Goal: Task Accomplishment & Management: Manage account settings

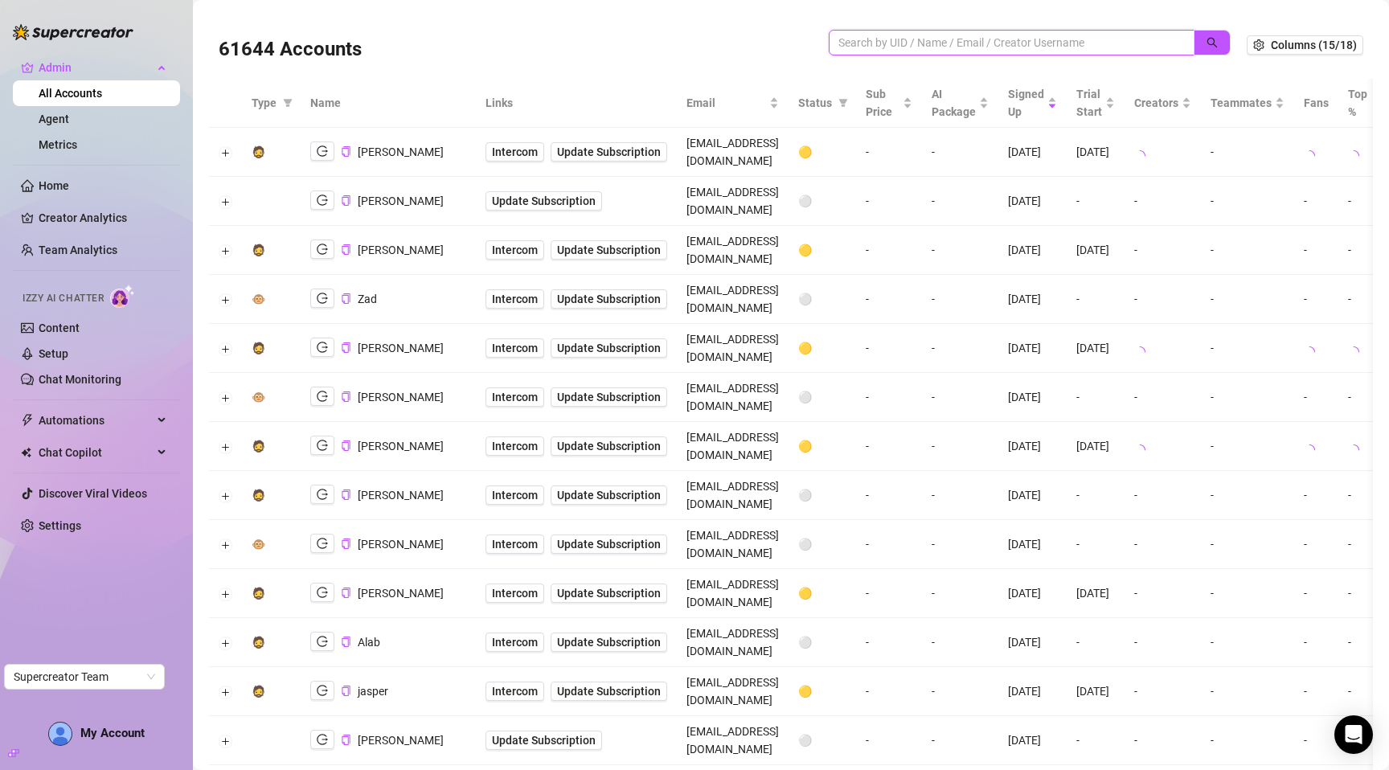
click at [865, 43] on input "search" at bounding box center [1005, 43] width 334 height 18
paste input "W32MbZQEoTRUD62DZ2viM2j6V9G3"
type input "W32MbZQEoTRUD62DZ2viM2j6V9G3"
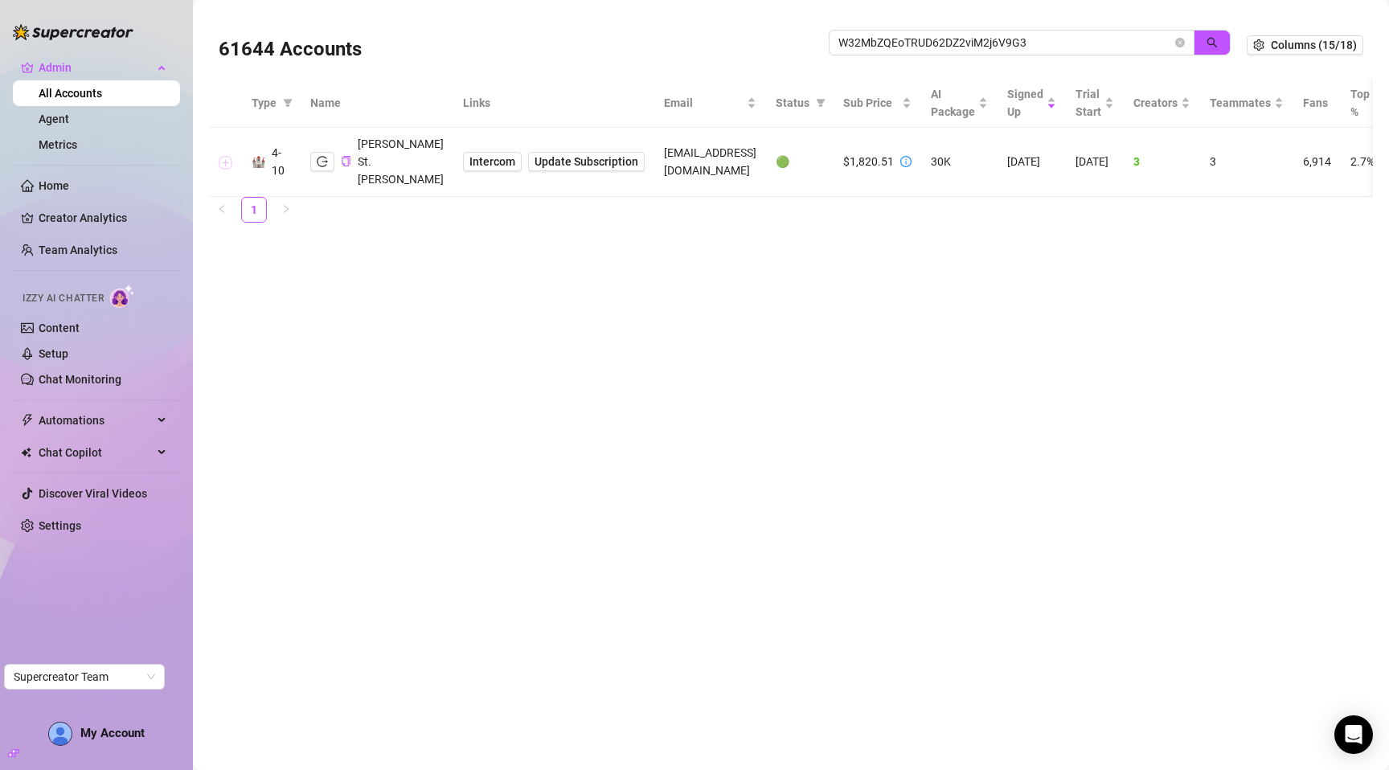
drag, startPoint x: 223, startPoint y: 159, endPoint x: 234, endPoint y: 159, distance: 10.4
click at [223, 159] on button "Expand row" at bounding box center [225, 163] width 13 height 13
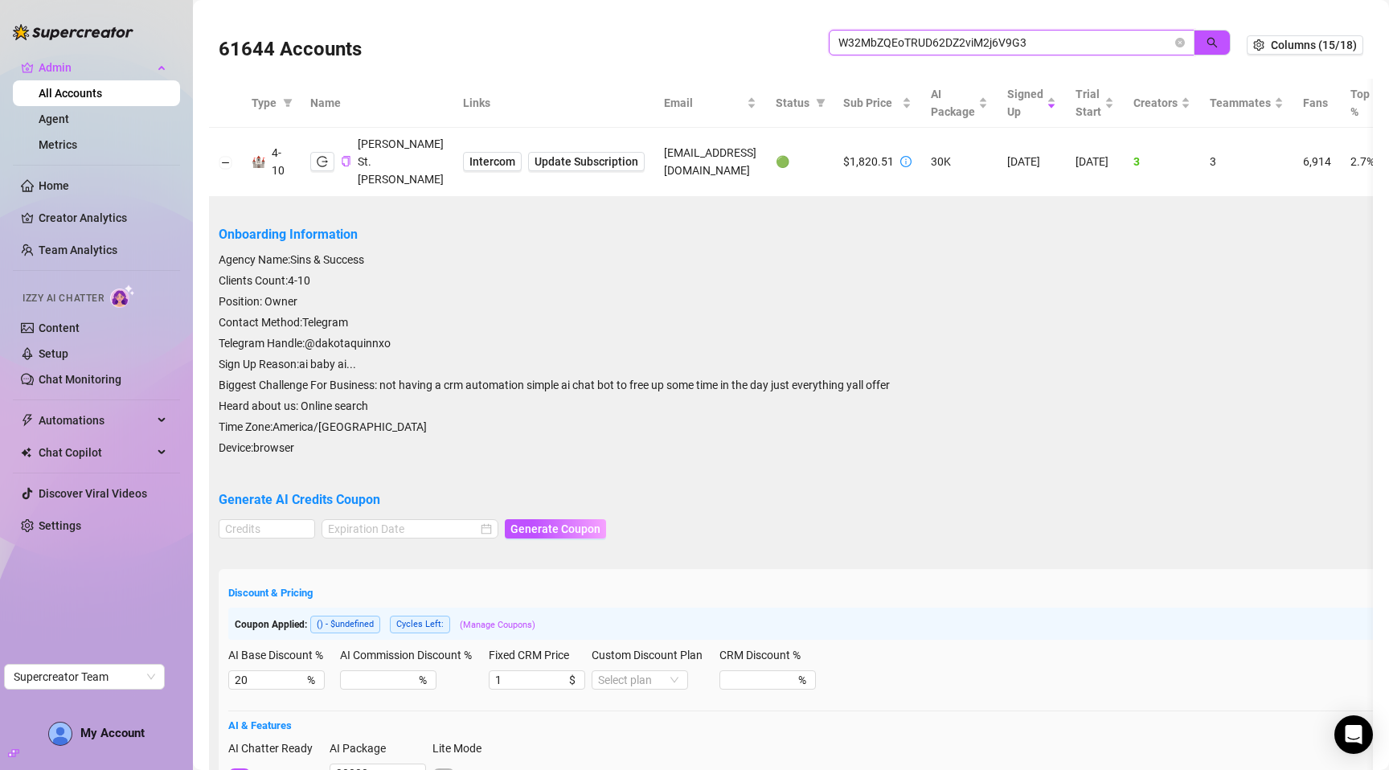
click at [838, 35] on input "W32MbZQEoTRUD62DZ2viM2j6V9G3" at bounding box center [1005, 43] width 334 height 18
paste input "n0vSpvugFZPhj3fobSwDkWMmlLH"
type input "n0vSpvugFZPhj3fobSwDkWMmlLH3"
